Goal: Task Accomplishment & Management: Complete application form

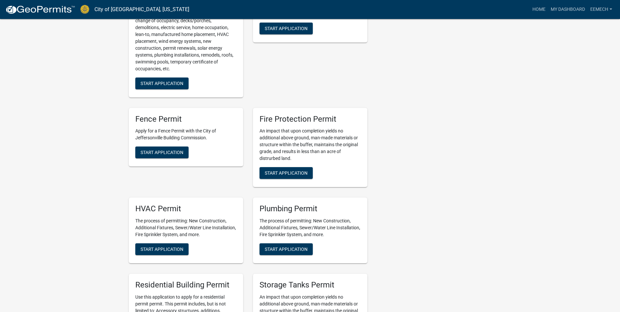
scroll to position [327, 0]
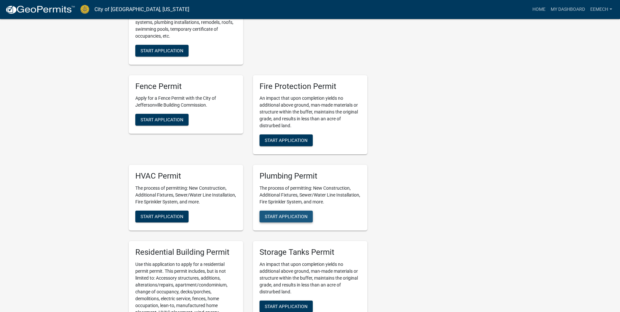
click at [270, 216] on span "Start Application" at bounding box center [286, 216] width 43 height 5
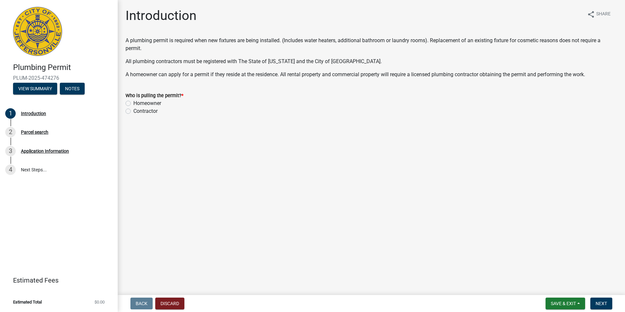
click at [133, 109] on label "Contractor" at bounding box center [145, 111] width 24 height 8
click at [133, 109] on input "Contractor" at bounding box center [135, 109] width 4 height 4
radio input "true"
click at [602, 301] on span "Next" at bounding box center [600, 303] width 11 height 5
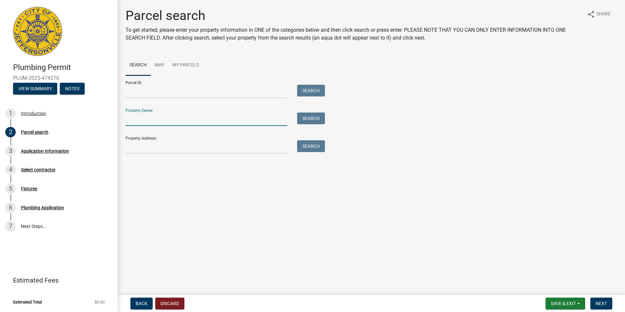
click at [142, 113] on input "Property Owner:" at bounding box center [206, 118] width 162 height 13
click at [125, 144] on input "Property Address:" at bounding box center [206, 146] width 162 height 13
click at [131, 145] on input "Property Address:" at bounding box center [206, 146] width 162 height 13
type input "1"
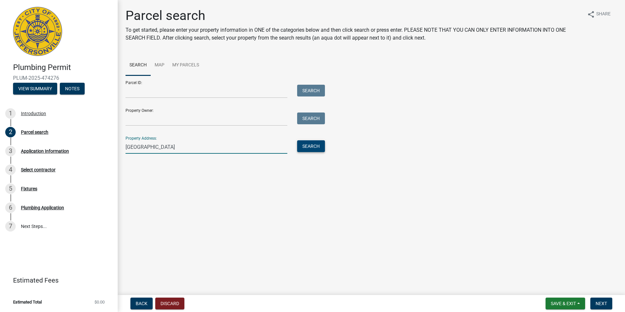
type input "[GEOGRAPHIC_DATA]"
click at [310, 142] on button "Search" at bounding box center [311, 146] width 28 height 12
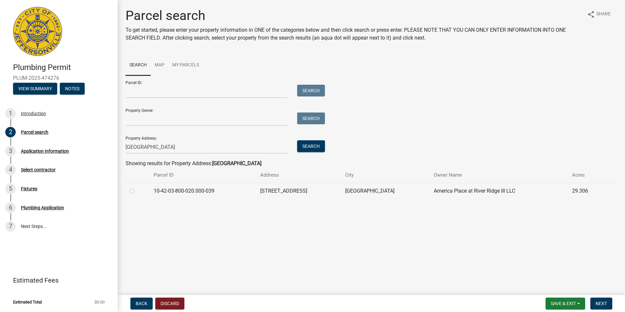
click at [137, 187] on label at bounding box center [137, 187] width 0 height 0
click at [137, 191] on input "radio" at bounding box center [139, 189] width 4 height 4
radio input "true"
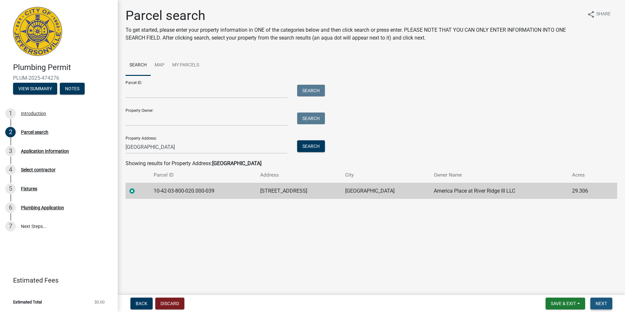
click at [607, 305] on button "Next" at bounding box center [601, 303] width 22 height 12
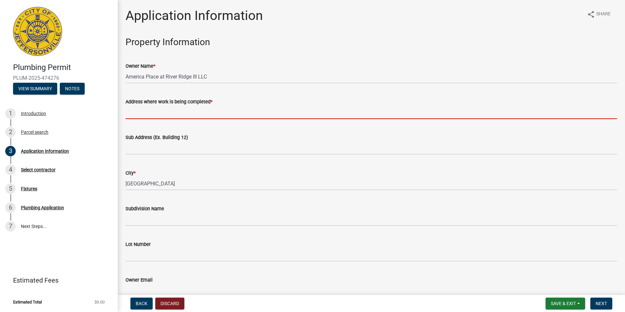
click at [138, 110] on input "Address where work is being completed *" at bounding box center [370, 112] width 491 height 13
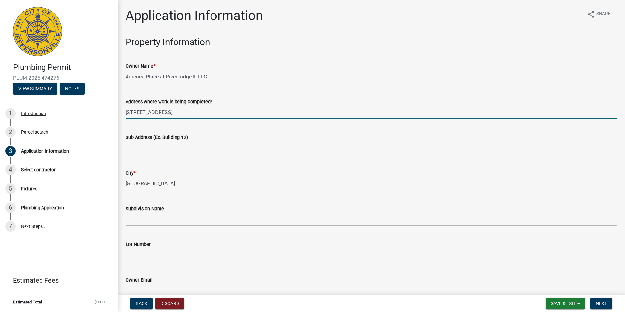
type input "[STREET_ADDRESS]"
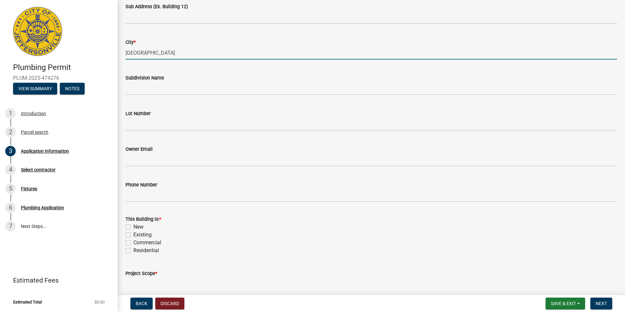
scroll to position [163, 0]
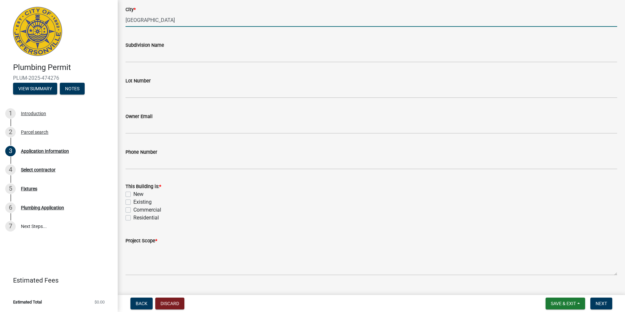
click at [133, 201] on label "Existing" at bounding box center [142, 202] width 18 height 8
click at [133, 201] on input "Existing" at bounding box center [135, 200] width 4 height 4
checkbox input "true"
checkbox input "false"
checkbox input "true"
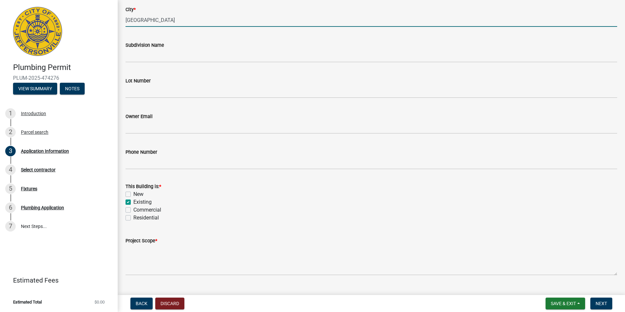
checkbox input "false"
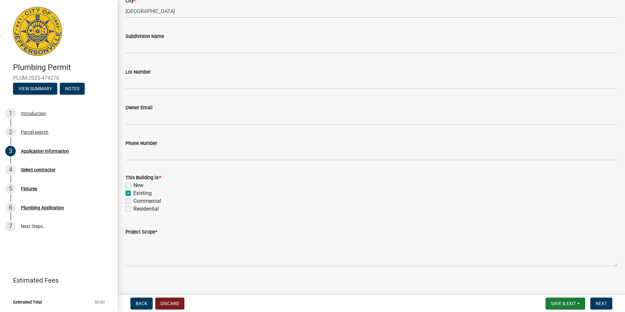
scroll to position [177, 0]
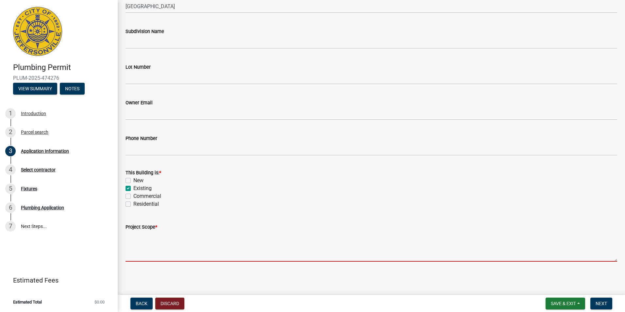
click at [138, 241] on textarea "Project Scope *" at bounding box center [370, 246] width 491 height 31
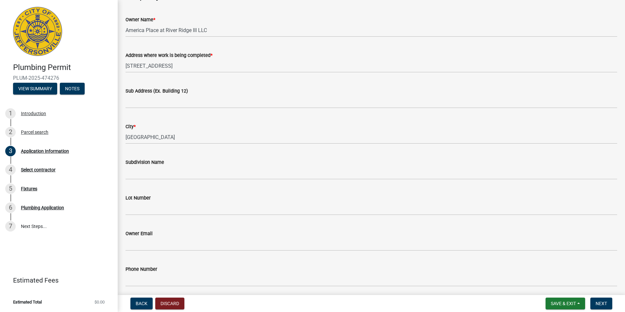
scroll to position [14, 0]
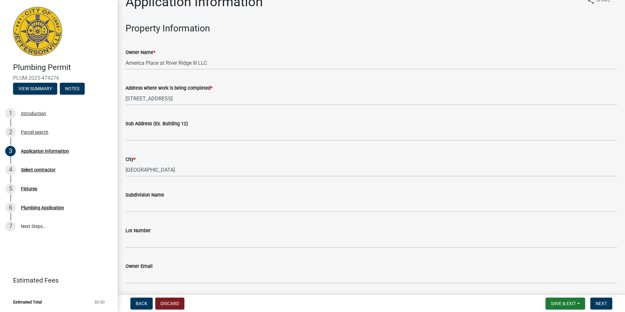
type textarea "Install 3 new sinks and 7 floor drains"
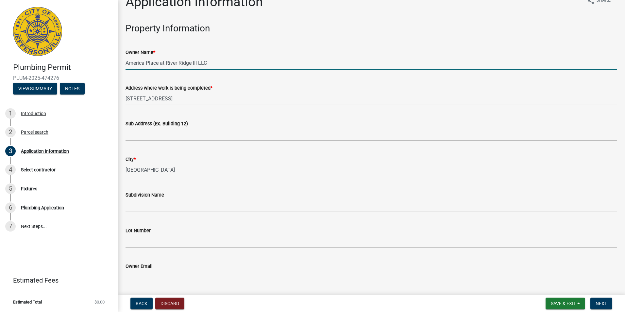
drag, startPoint x: 213, startPoint y: 63, endPoint x: 235, endPoint y: 67, distance: 22.3
click at [235, 67] on input "America Place at River Ridge III LLC" at bounding box center [370, 62] width 491 height 13
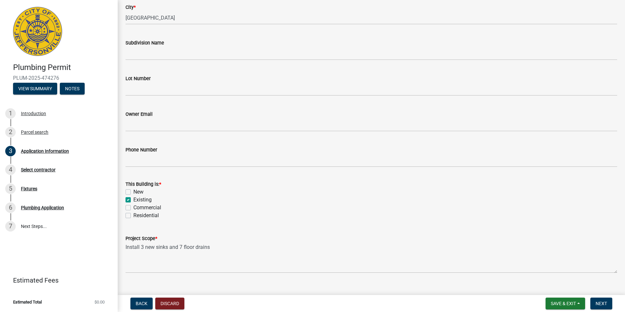
scroll to position [177, 0]
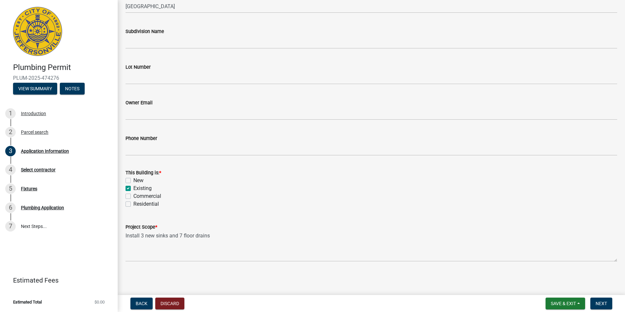
type input "America Place at River Ridge III LLC 1440 Foods MFG"
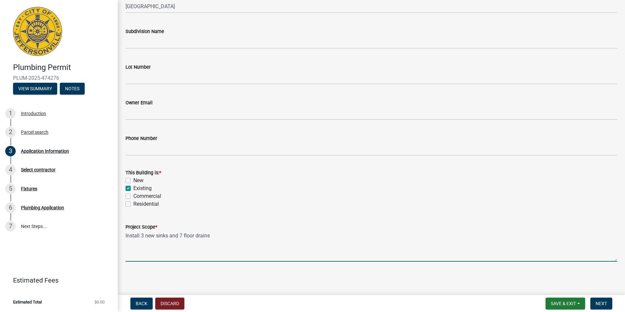
click at [182, 233] on textarea "Install 3 new sinks and 7 floor drains" at bounding box center [370, 246] width 491 height 31
type textarea "Install 3 new sinks and 8 floor drains"
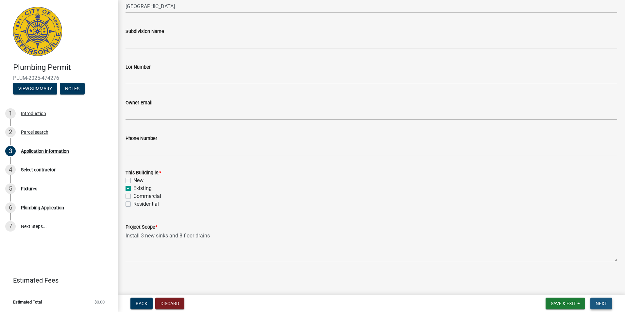
click at [603, 304] on span "Next" at bounding box center [600, 303] width 11 height 5
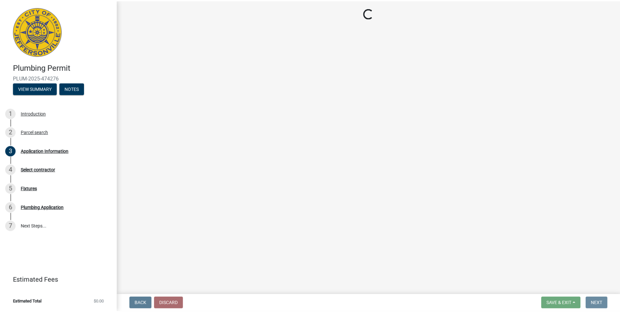
scroll to position [0, 0]
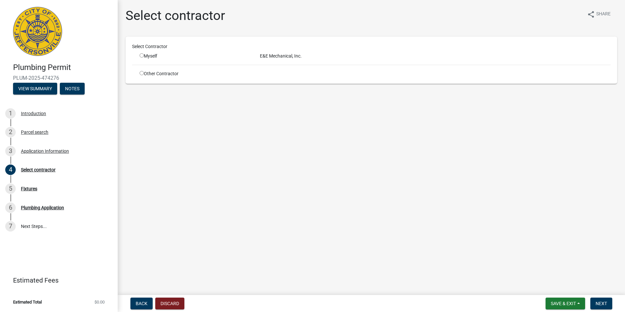
click at [140, 56] on input "radio" at bounding box center [141, 55] width 4 height 4
radio input "true"
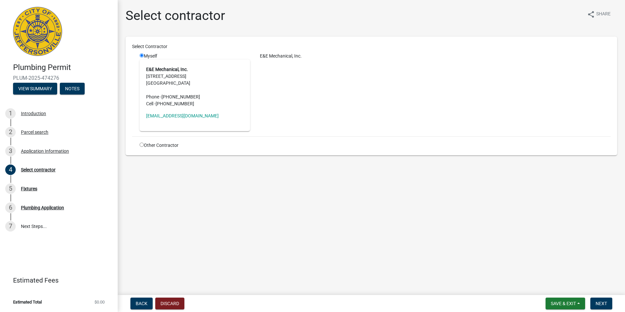
click at [228, 194] on main "Select contractor share Share Select Contractor Myself E&E Mechanical, Inc. [ST…" at bounding box center [371, 146] width 507 height 292
click at [605, 304] on span "Next" at bounding box center [600, 303] width 11 height 5
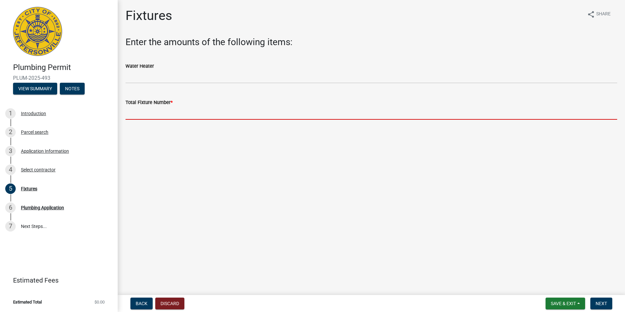
click at [133, 111] on input "text" at bounding box center [370, 112] width 491 height 13
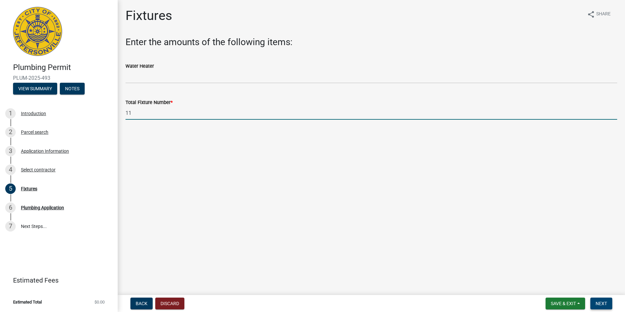
type input "11"
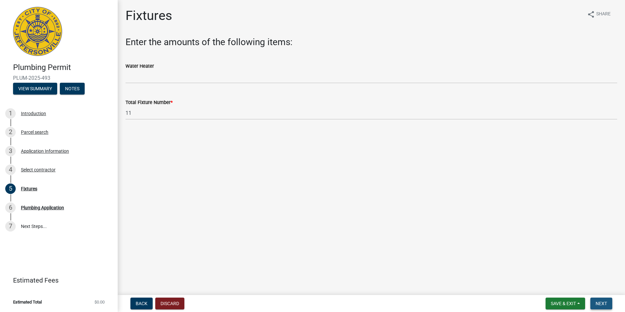
click at [604, 303] on span "Next" at bounding box center [600, 303] width 11 height 5
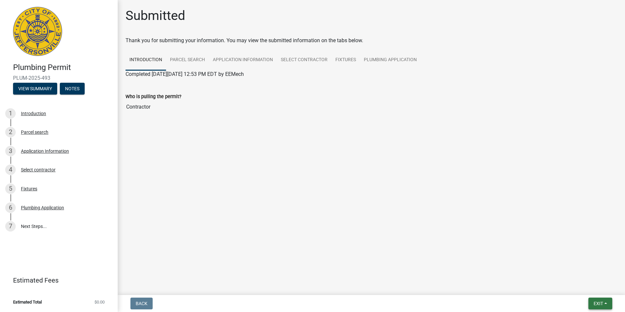
click at [592, 302] on button "Exit" at bounding box center [600, 303] width 24 height 12
click at [583, 286] on button "Save & Exit" at bounding box center [586, 286] width 52 height 16
